Goal: Task Accomplishment & Management: Use online tool/utility

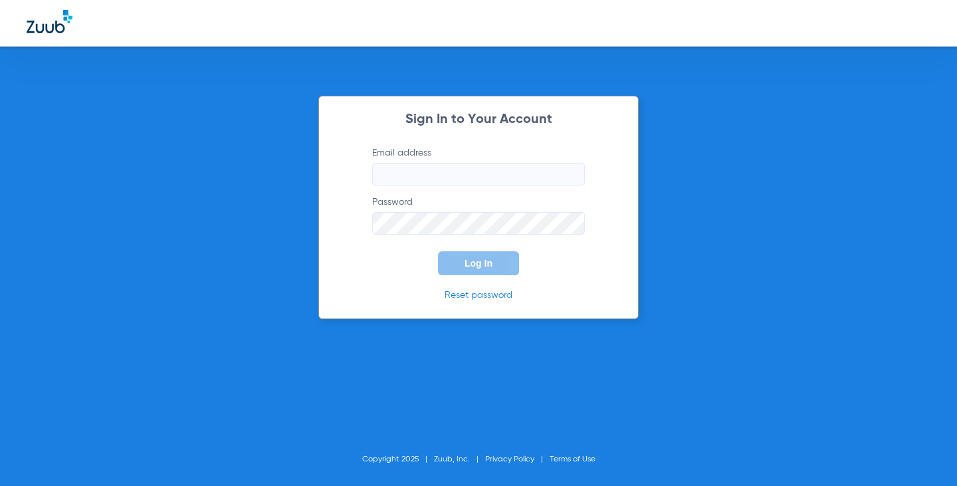
click at [480, 168] on input "Email address" at bounding box center [478, 174] width 213 height 23
type input "[EMAIL_ADDRESS][DOMAIN_NAME]"
click at [438, 251] on button "Log In" at bounding box center [478, 263] width 81 height 24
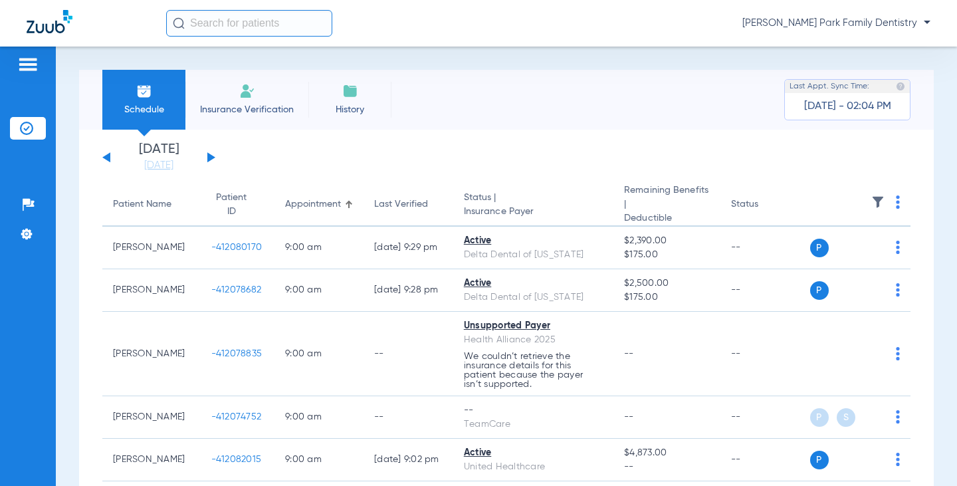
click at [211, 156] on button at bounding box center [211, 157] width 8 height 10
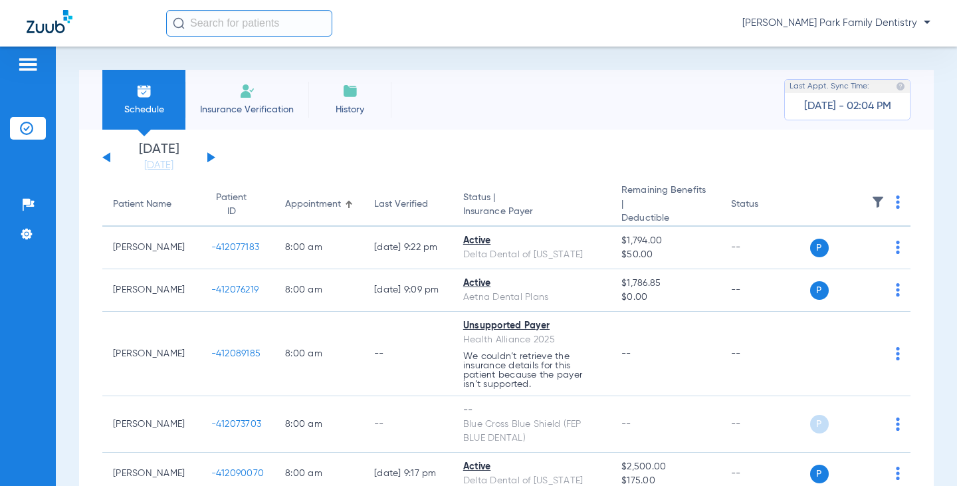
click at [929, 175] on div "Schedule Insurance Verification History Last Appt. Sync Time: [DATE] - 02:04 PM…" at bounding box center [506, 265] width 901 height 439
click at [895, 161] on app-single-date-navigator "[DATE] [DATE] [DATE] [DATE] [DATE] [DATE] [DATE] [DATE] [DATE] [DATE] [DATE] [D…" at bounding box center [506, 157] width 808 height 29
click at [934, 209] on div "Schedule Insurance Verification History Last Appt. Sync Time: [DATE] - 02:09 PM…" at bounding box center [506, 265] width 901 height 439
click at [938, 195] on div "Schedule Insurance Verification History Last Appt. Sync Time: [DATE] - 02:09 PM…" at bounding box center [506, 265] width 901 height 439
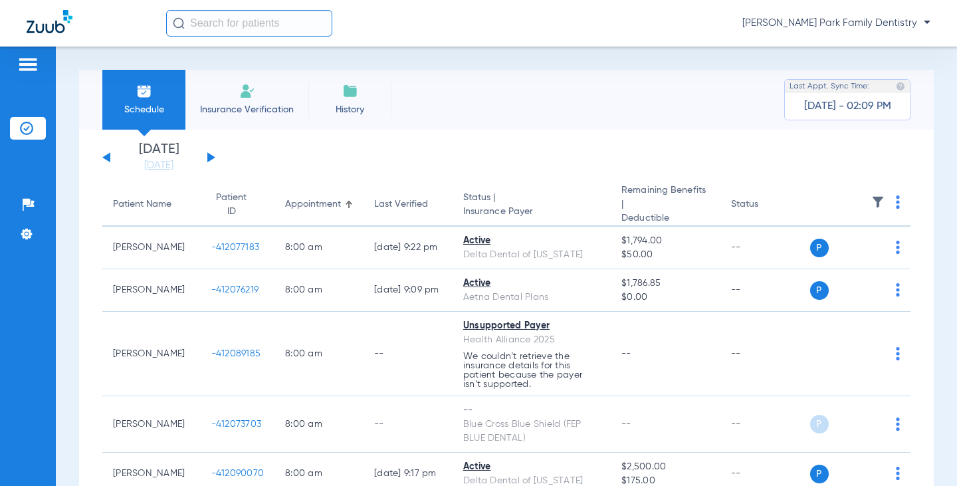
click at [927, 195] on div "Schedule Insurance Verification History Last Appt. Sync Time: [DATE] - 02:09 PM…" at bounding box center [506, 265] width 901 height 439
click at [437, 51] on div "Schedule Insurance Verification History Last Appt. Sync Time: [DATE] - 02:09 PM…" at bounding box center [506, 265] width 901 height 439
click at [941, 164] on div "Schedule Insurance Verification History Last Appt. Sync Time: [DATE] - 02:09 PM…" at bounding box center [506, 265] width 901 height 439
click at [933, 165] on div "Schedule Insurance Verification History Last Appt. Sync Time: [DATE] - 02:09 PM…" at bounding box center [506, 265] width 901 height 439
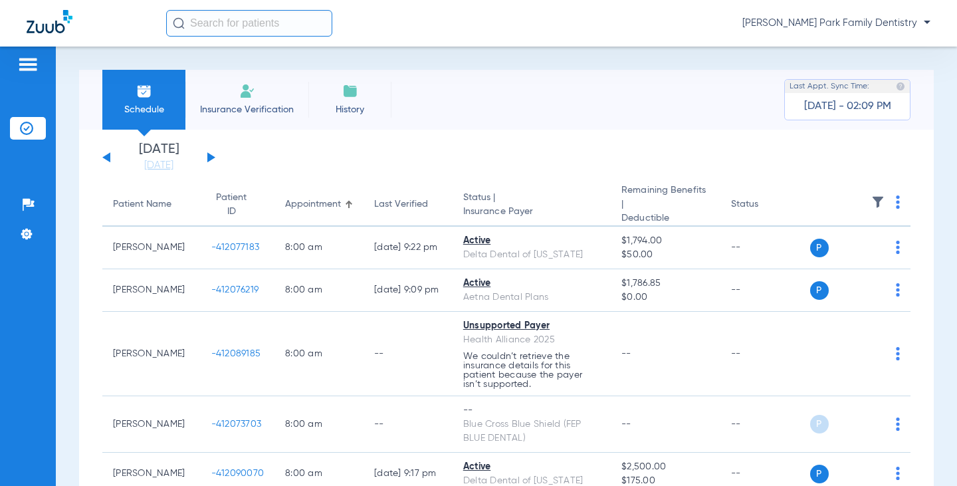
click at [932, 181] on div "Schedule Insurance Verification History Last Appt. Sync Time: [DATE] - 02:09 PM…" at bounding box center [506, 265] width 901 height 439
